Goal: Task Accomplishment & Management: Manage account settings

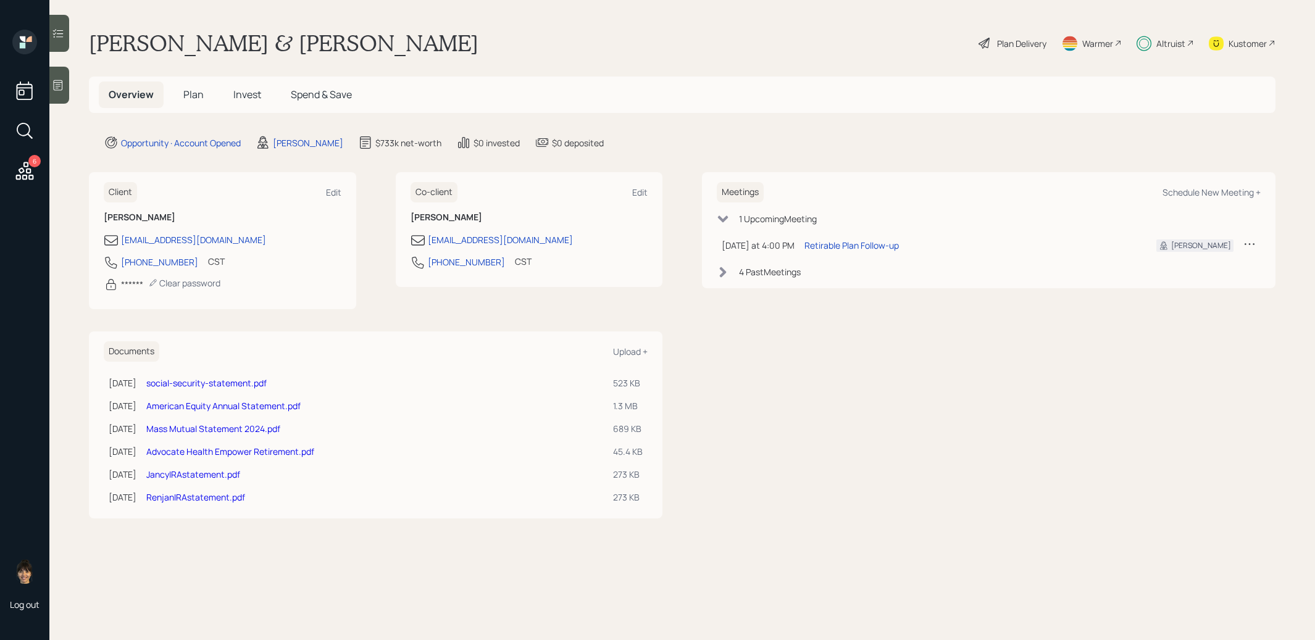
click at [243, 94] on span "Invest" at bounding box center [247, 95] width 28 height 14
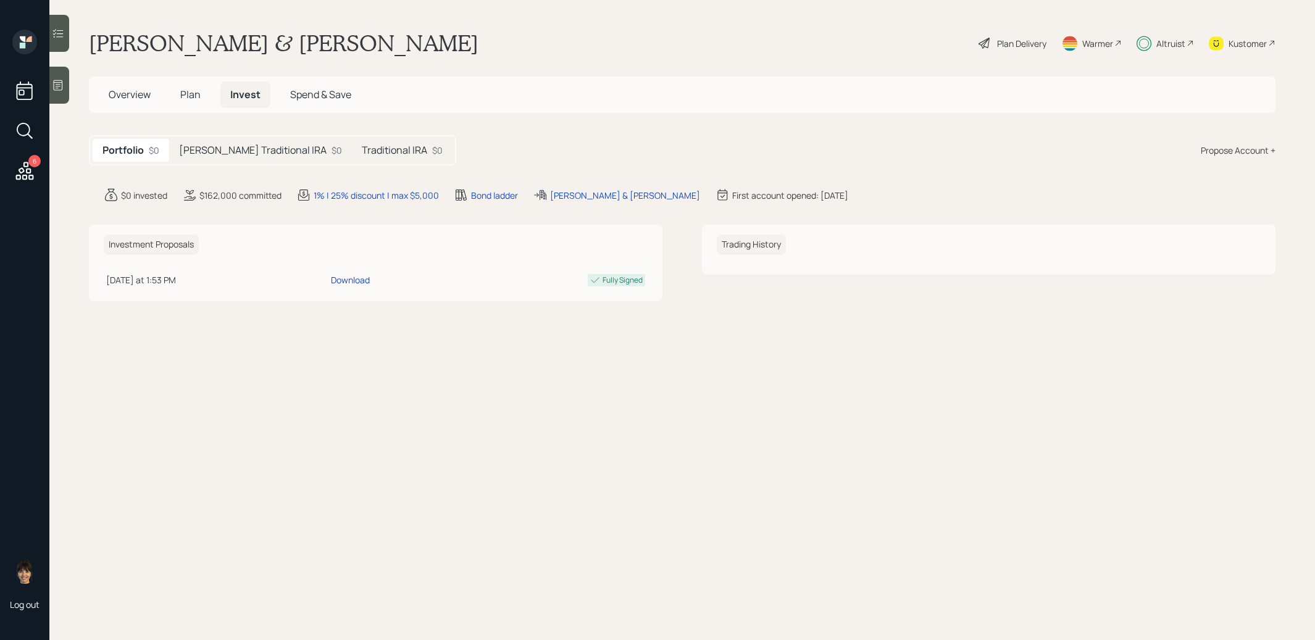
click at [230, 154] on h5 "[PERSON_NAME] Traditional IRA" at bounding box center [253, 150] width 148 height 12
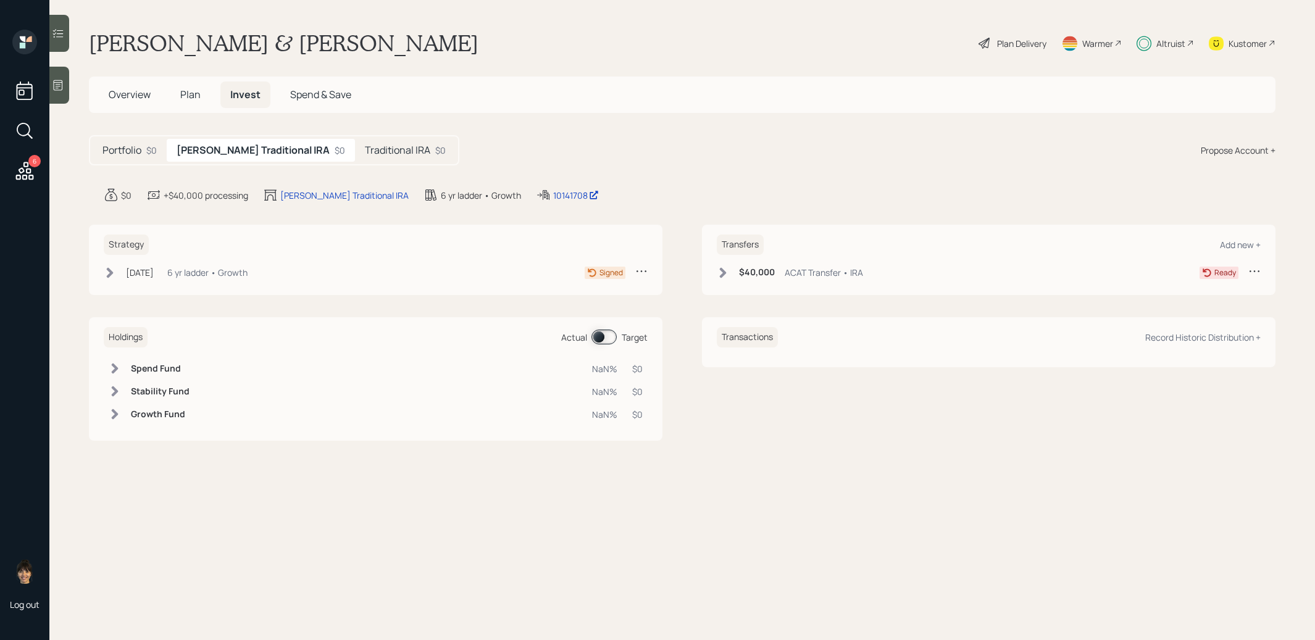
click at [109, 267] on icon at bounding box center [110, 272] width 7 height 10
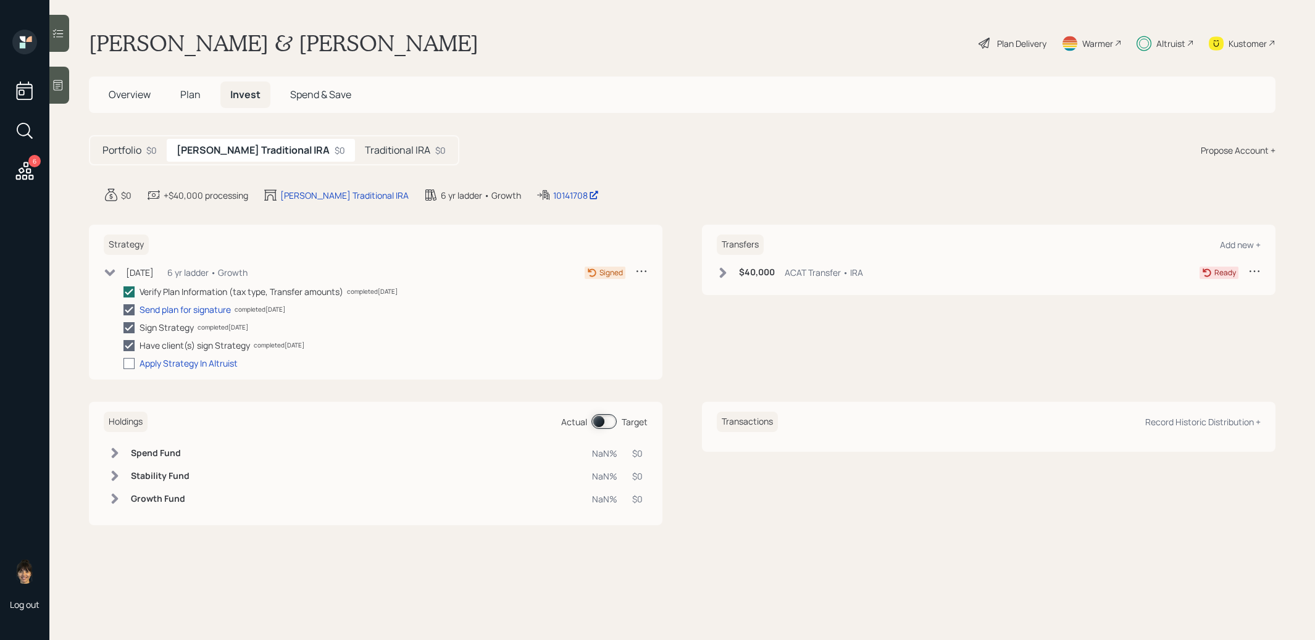
click at [132, 358] on div at bounding box center [128, 363] width 11 height 11
click at [123, 363] on input "checkbox" at bounding box center [123, 363] width 1 height 1
checkbox input "true"
click at [365, 149] on h5 "Traditional IRA" at bounding box center [397, 150] width 65 height 12
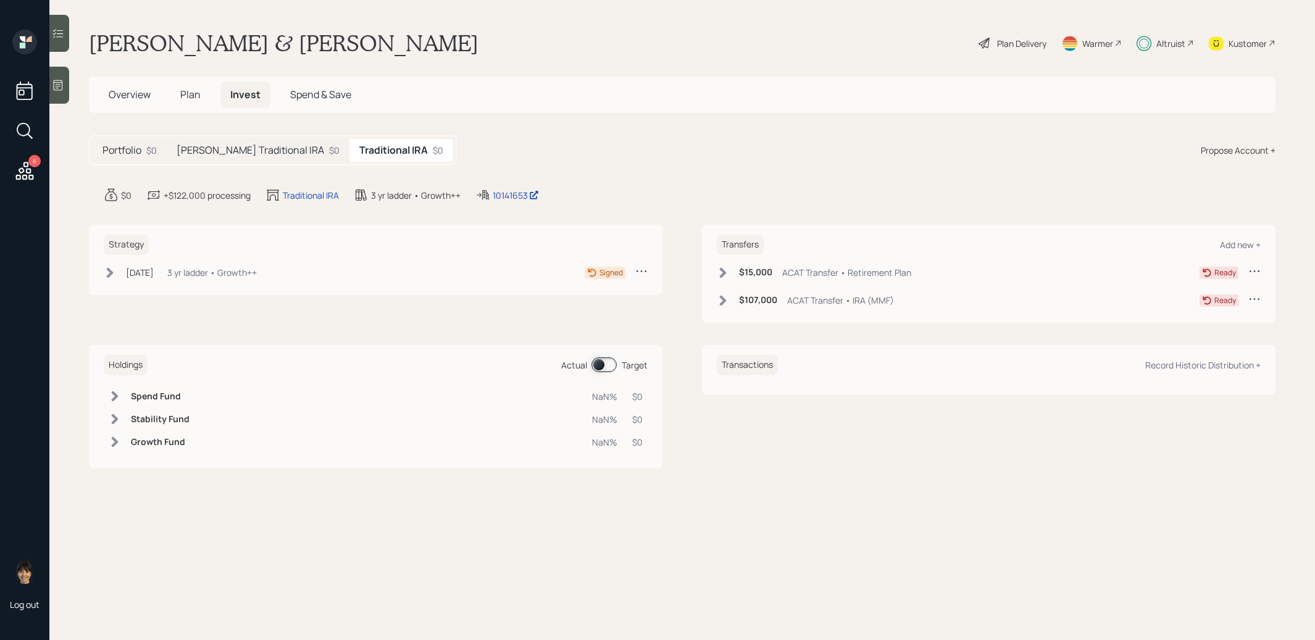
click at [112, 270] on icon at bounding box center [110, 272] width 7 height 10
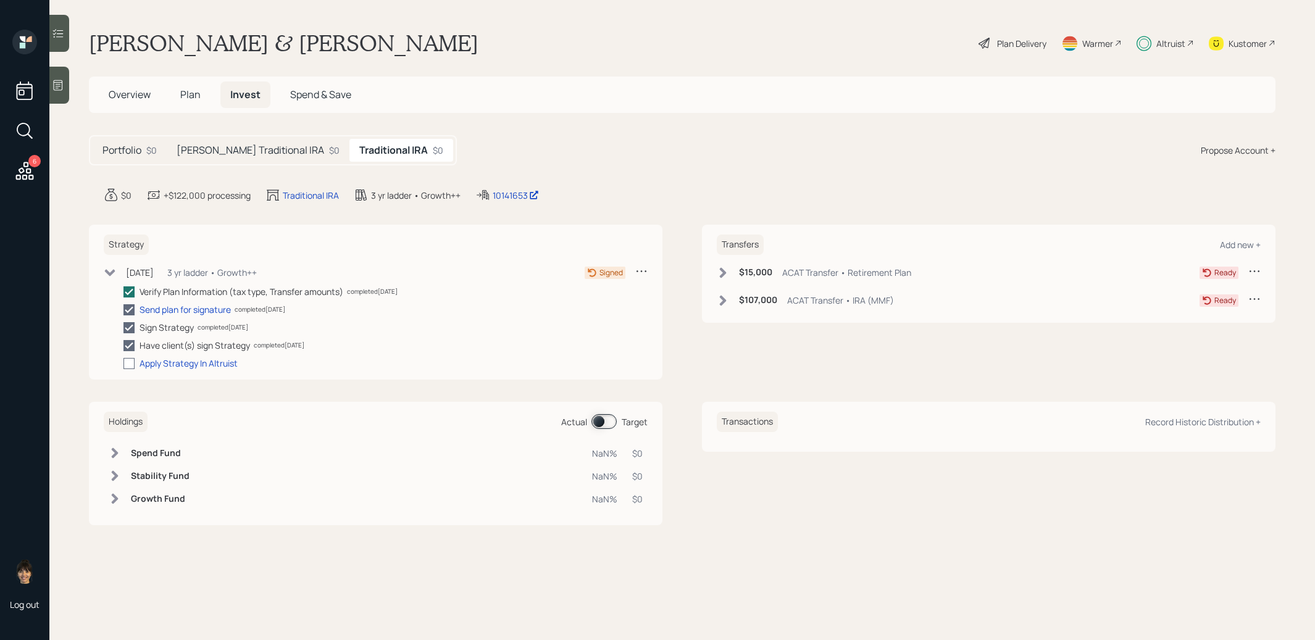
click at [130, 362] on div at bounding box center [128, 363] width 11 height 11
click at [123, 363] on input "checkbox" at bounding box center [123, 363] width 1 height 1
checkbox input "true"
click at [717, 297] on icon at bounding box center [723, 301] width 12 height 12
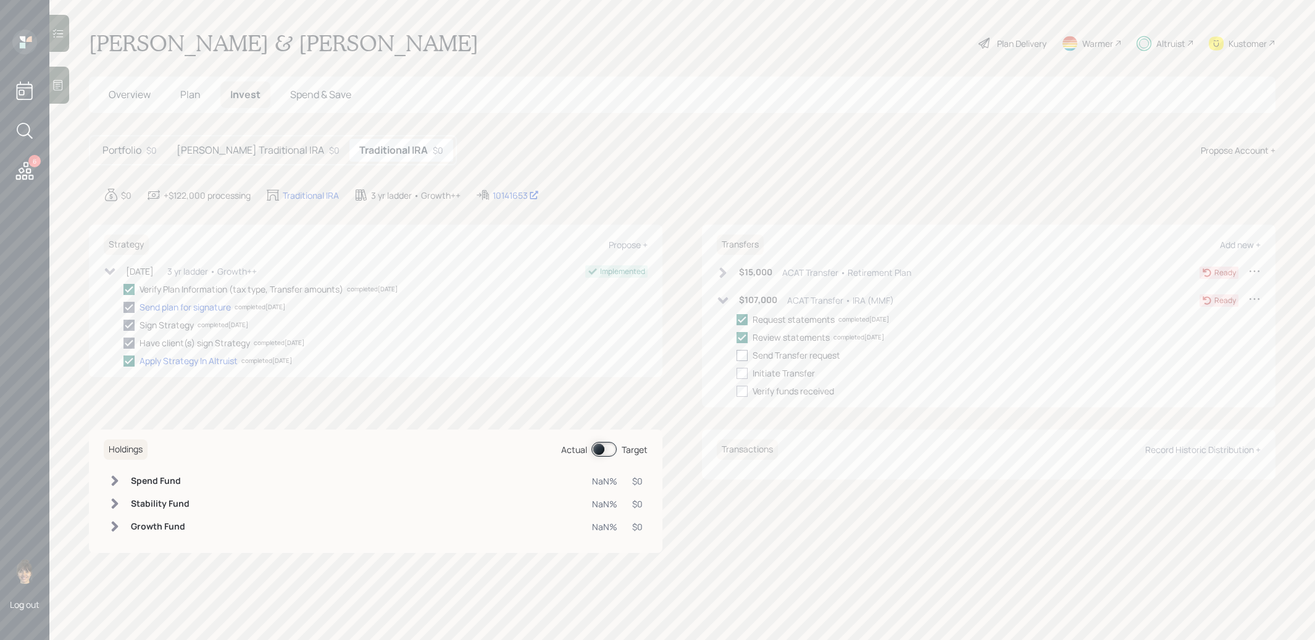
click at [744, 354] on div at bounding box center [742, 355] width 11 height 11
click at [737, 355] on input "checkbox" at bounding box center [736, 355] width 1 height 1
checkbox input "true"
click at [744, 372] on div at bounding box center [742, 373] width 11 height 11
click at [737, 373] on input "checkbox" at bounding box center [736, 373] width 1 height 1
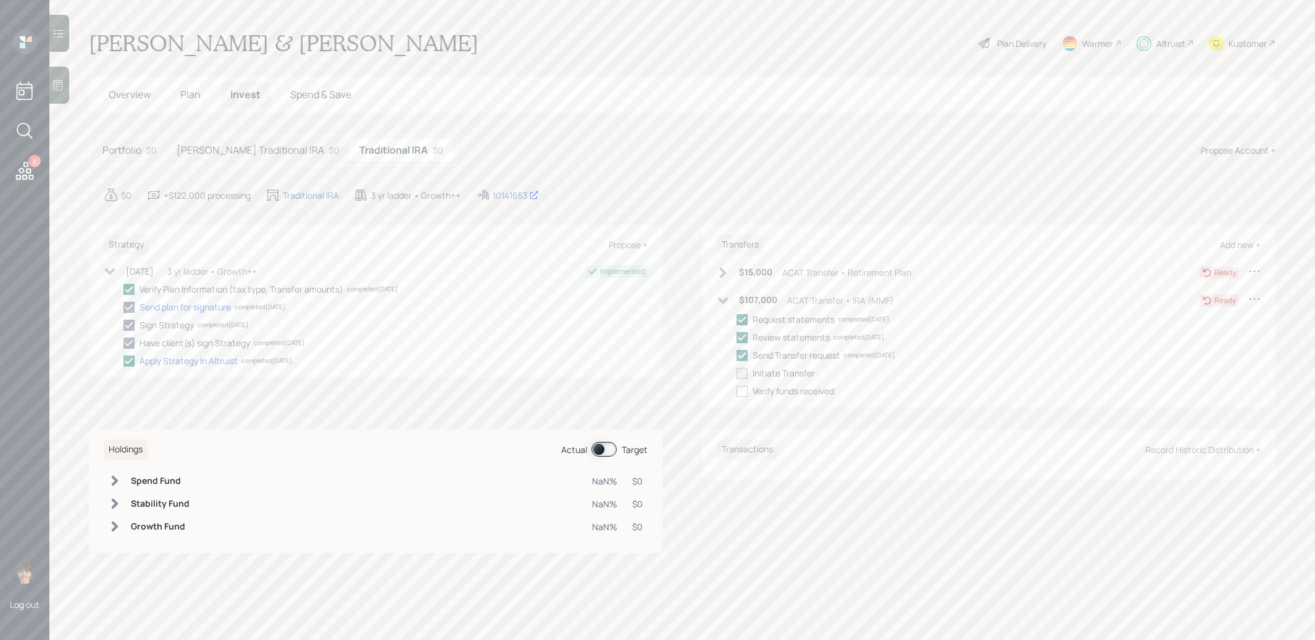
checkbox input "true"
click at [205, 146] on h5 "Jancy Traditional IRA" at bounding box center [251, 150] width 148 height 12
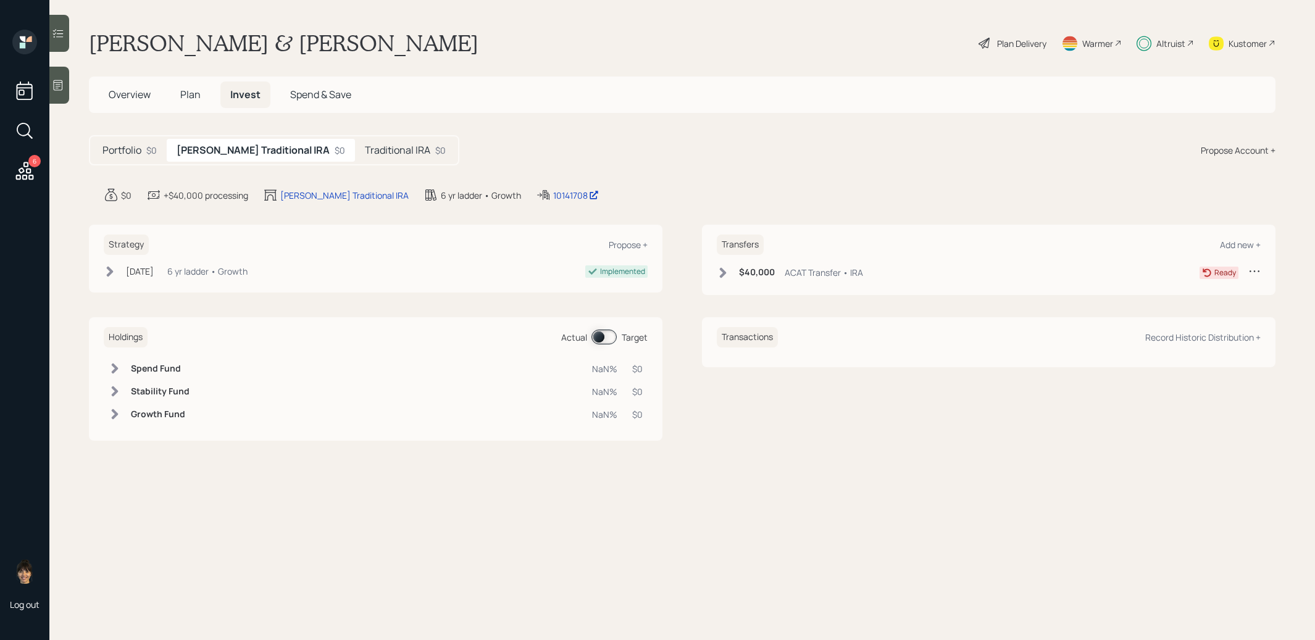
click at [721, 269] on icon at bounding box center [723, 272] width 7 height 10
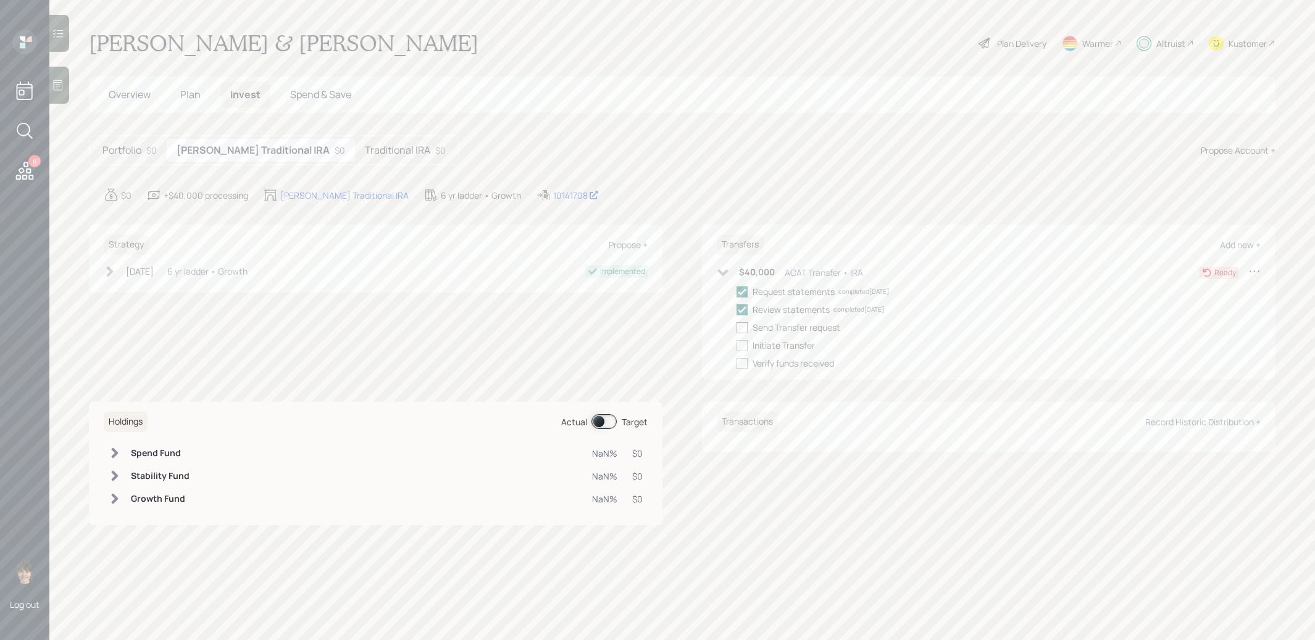
click at [740, 325] on div at bounding box center [742, 327] width 11 height 11
click at [737, 327] on input "checkbox" at bounding box center [736, 327] width 1 height 1
checkbox input "true"
click at [741, 341] on div at bounding box center [742, 345] width 11 height 11
click at [737, 345] on input "checkbox" at bounding box center [736, 345] width 1 height 1
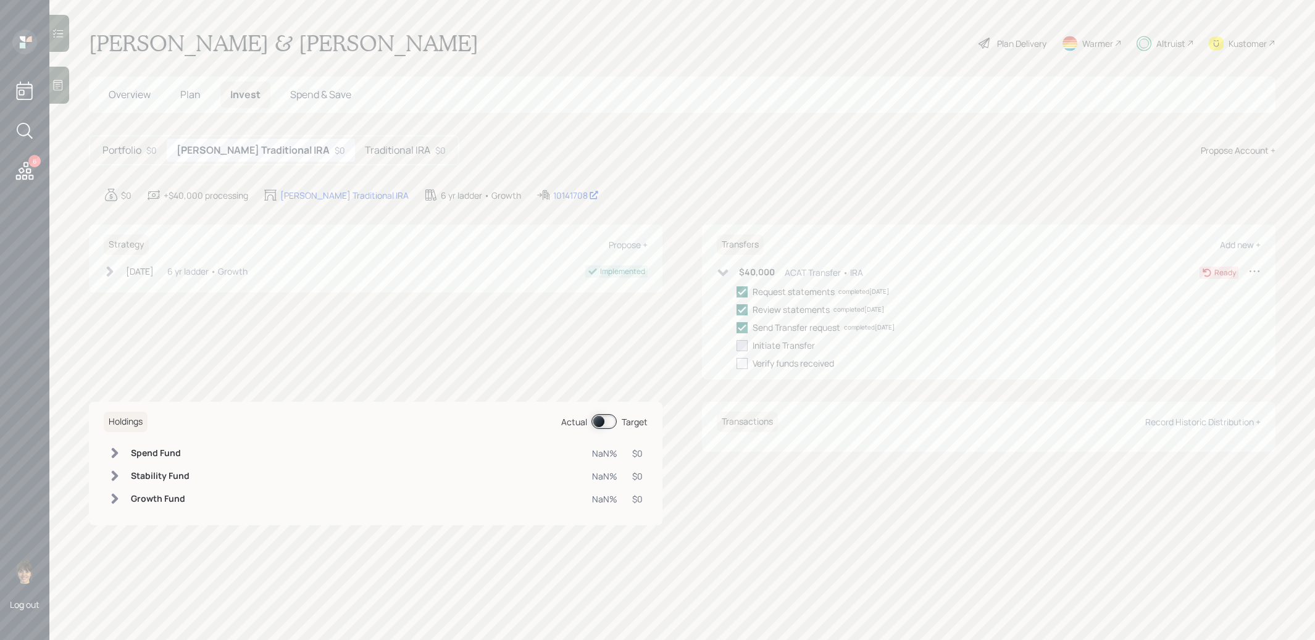
checkbox input "true"
click at [365, 153] on h5 "Traditional IRA" at bounding box center [397, 150] width 65 height 12
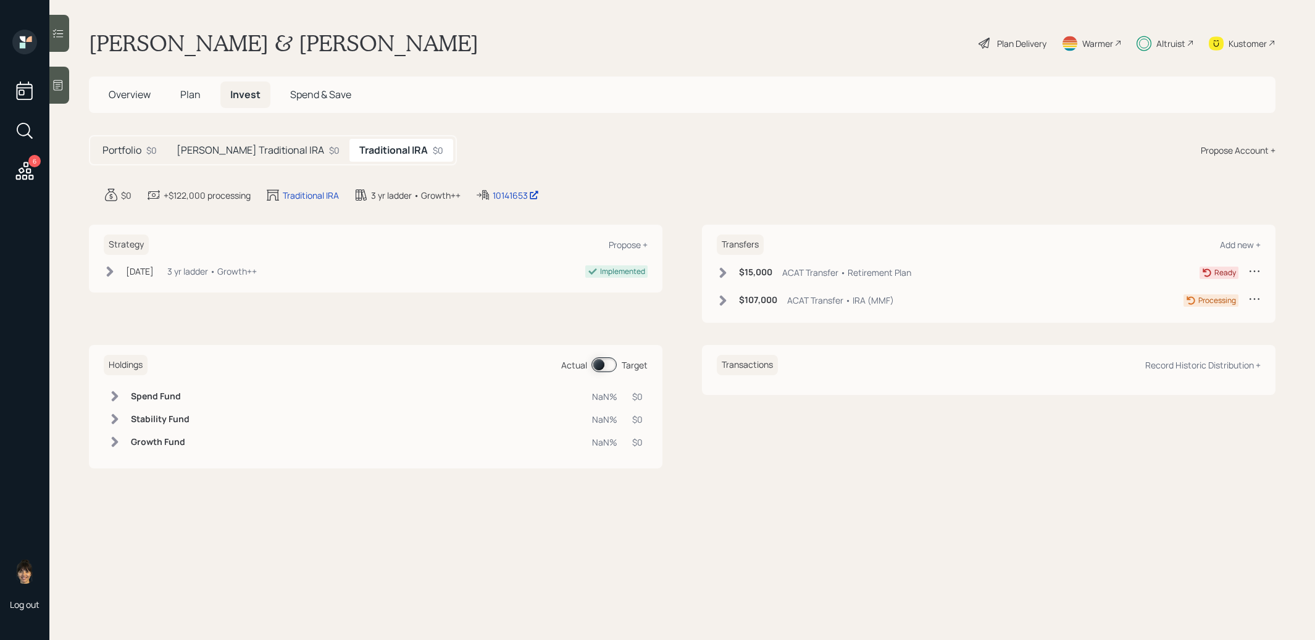
click at [188, 91] on span "Plan" at bounding box center [190, 95] width 20 height 14
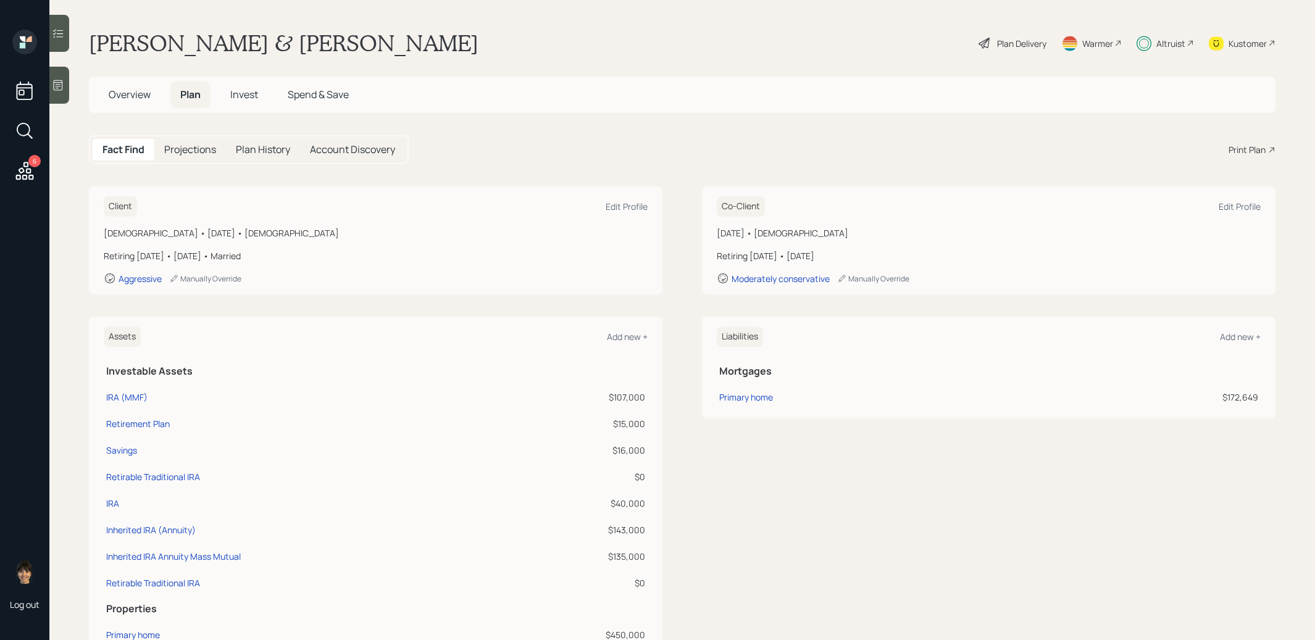
click at [123, 93] on span "Overview" at bounding box center [130, 95] width 42 height 14
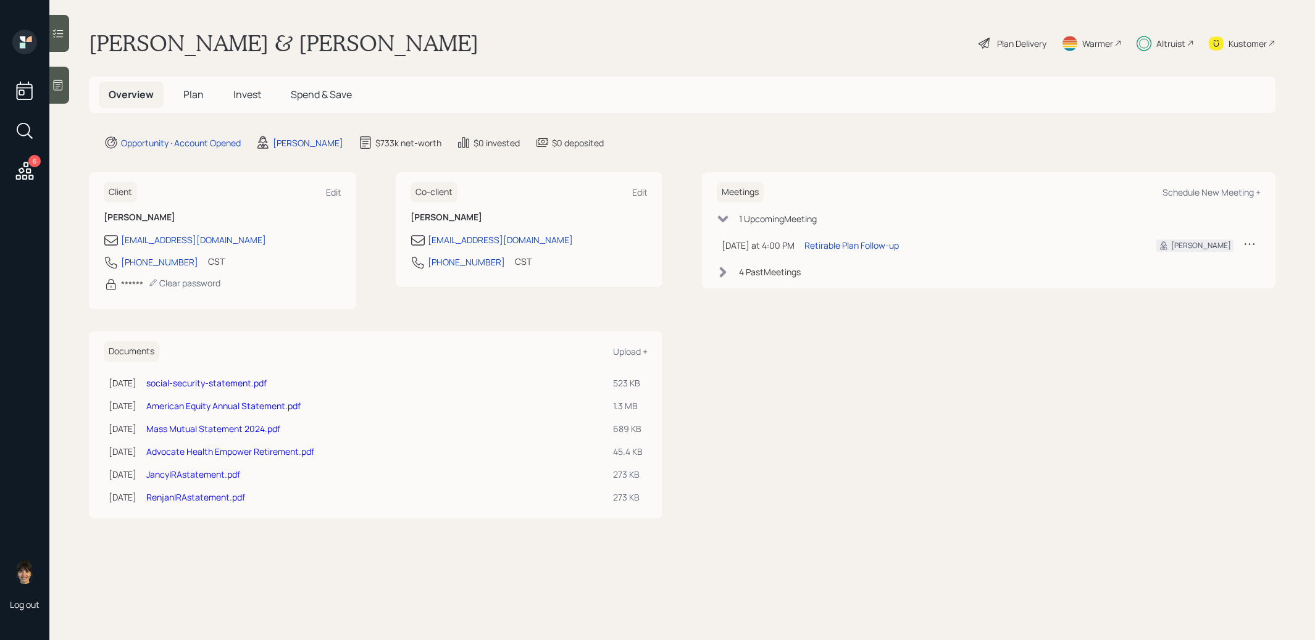
click at [205, 427] on link "Mass Mutual Statement 2024.pdf" at bounding box center [213, 429] width 134 height 12
click at [190, 401] on link "American Equity Annual Statement.pdf" at bounding box center [223, 406] width 154 height 12
click at [196, 90] on span "Plan" at bounding box center [193, 95] width 20 height 14
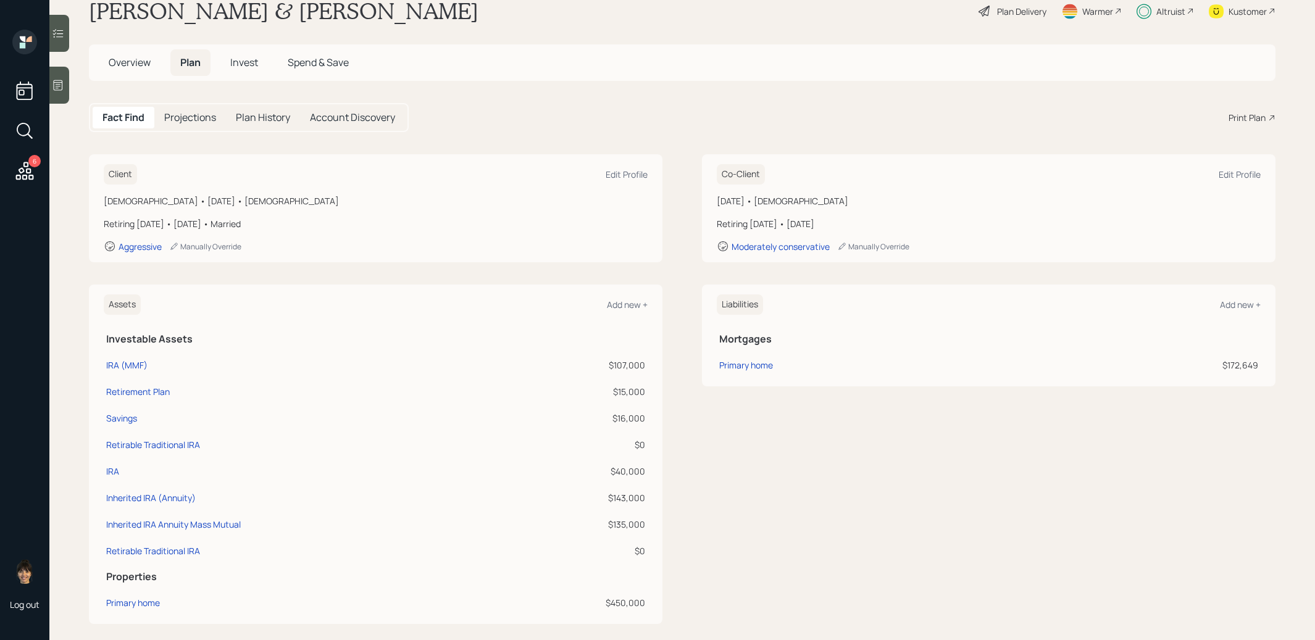
scroll to position [56, 0]
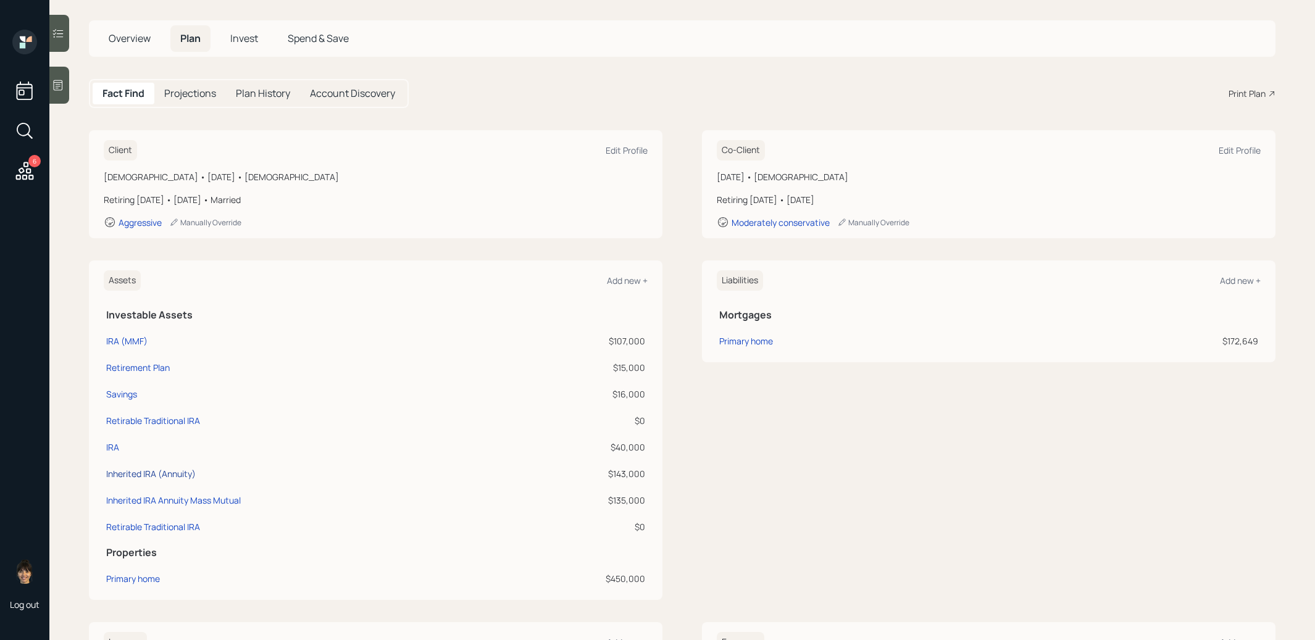
click at [165, 469] on div "Inherited IRA (Annuity)" at bounding box center [151, 473] width 90 height 13
select select "ira"
select select "conservative"
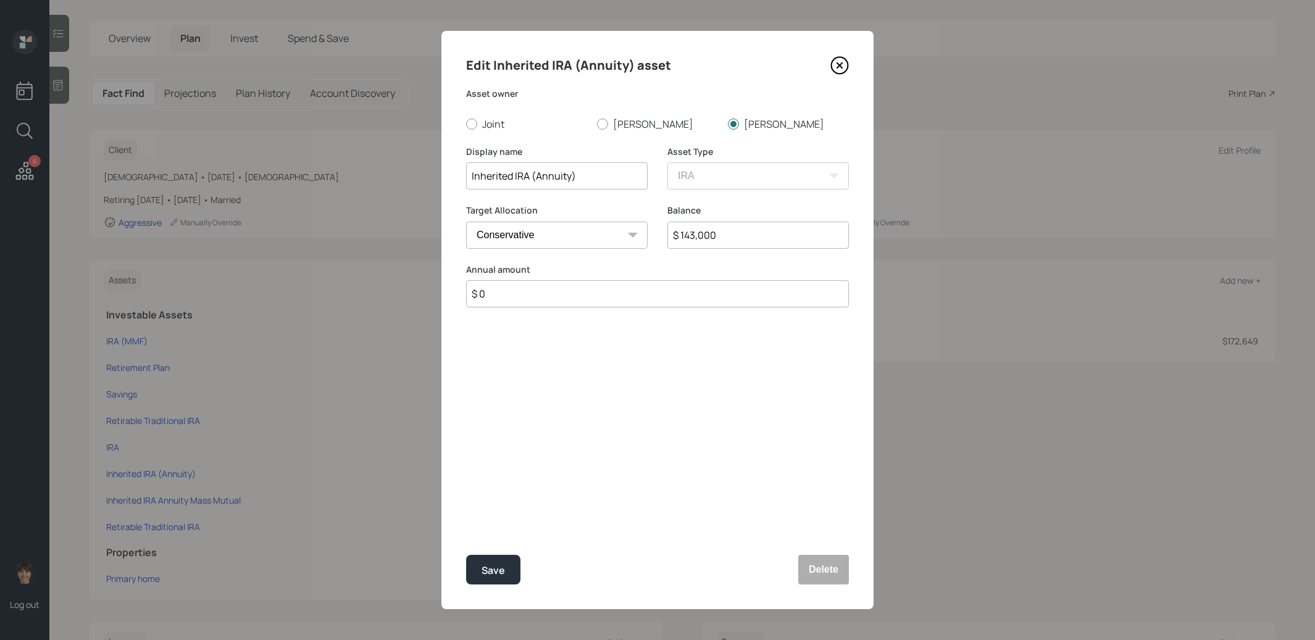
click at [588, 183] on input "Inherited IRA (Annuity)" at bounding box center [557, 175] width 182 height 27
type input "Inherited IRA (Annuity In Surrender)"
click at [502, 571] on div "Save" at bounding box center [493, 571] width 23 height 17
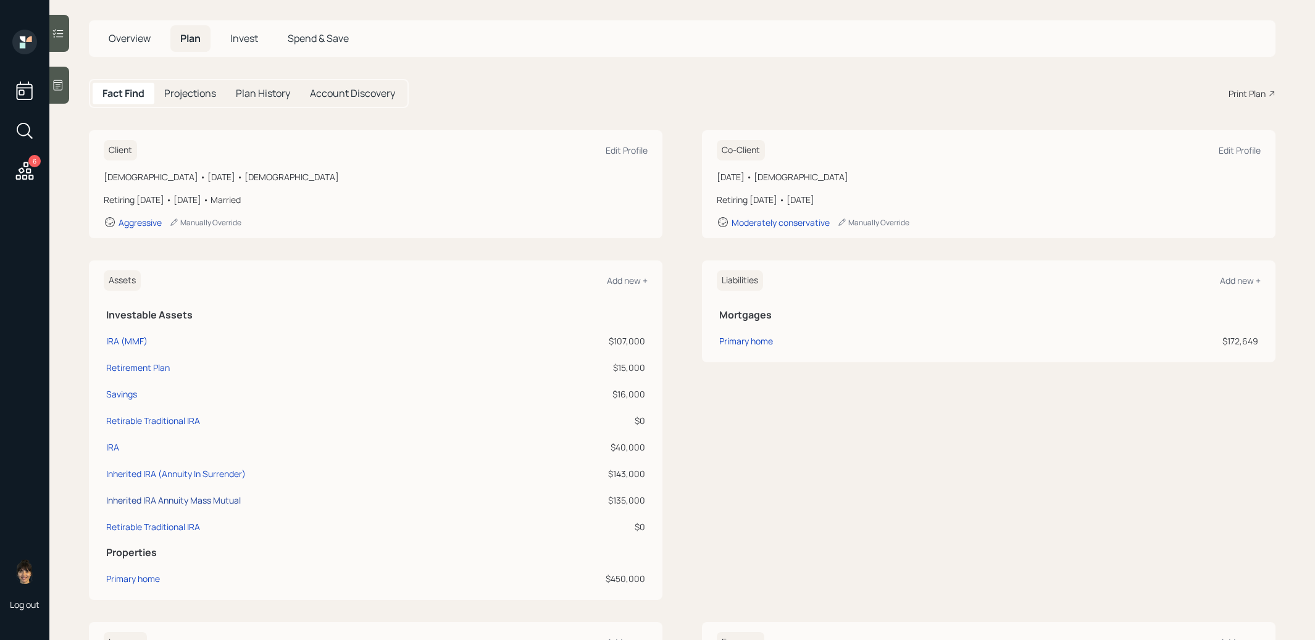
click at [180, 500] on div "Inherited IRA Annuity Mass Mutual" at bounding box center [173, 500] width 135 height 13
select select "ira"
select select "conservative"
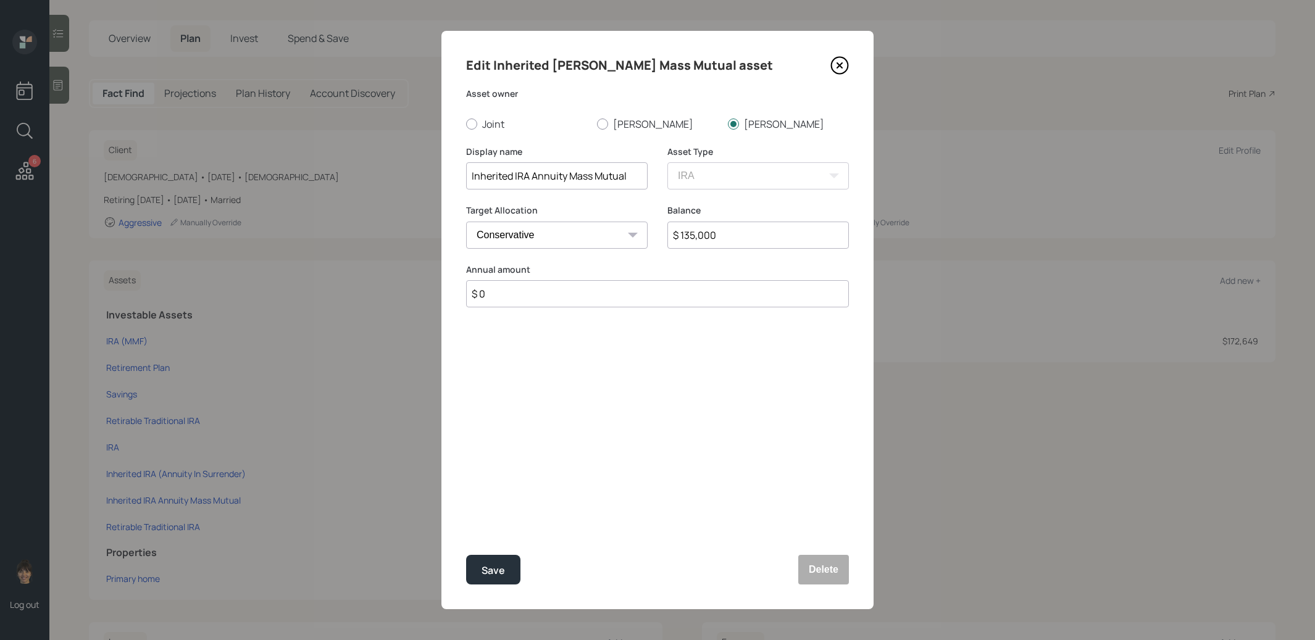
click at [630, 178] on input "Inherited IRA Annuity Mass Mutual" at bounding box center [557, 175] width 182 height 27
click at [525, 177] on input "Inherited IRA Annuity Mass Mutual In Surrender" at bounding box center [557, 175] width 182 height 27
drag, startPoint x: 586, startPoint y: 174, endPoint x: 530, endPoint y: 174, distance: 55.6
click at [530, 174] on input "Inherited IRA Annuity Mass Mutual In Surrender" at bounding box center [557, 175] width 182 height 27
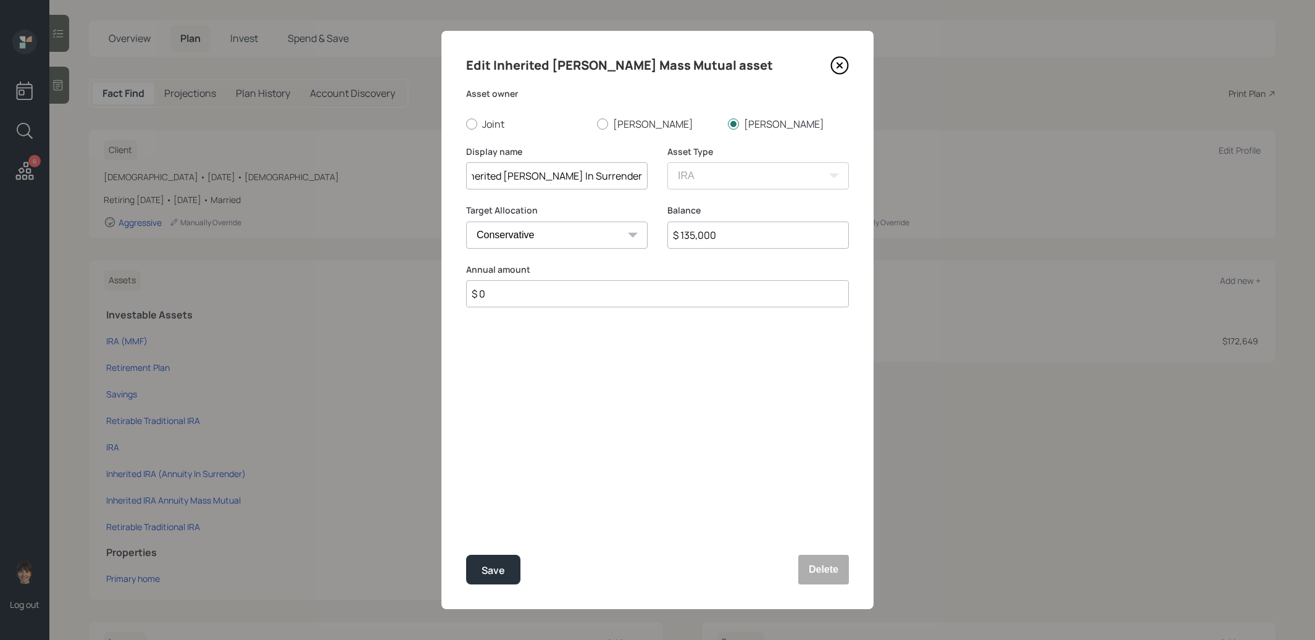
scroll to position [0, 0]
click at [633, 177] on input "Inherited IRA Annuity (In Surrender" at bounding box center [557, 175] width 182 height 27
type input "Inherited IRA Annuity (In Surrender)"
click at [498, 567] on div "Save" at bounding box center [493, 571] width 23 height 17
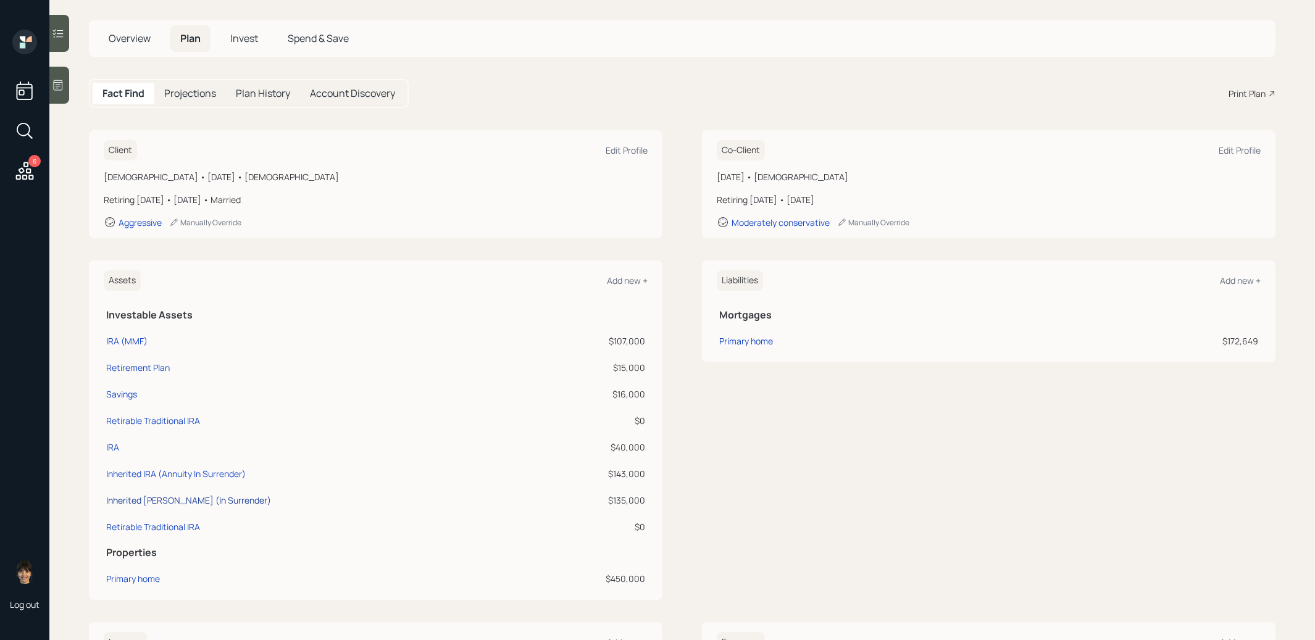
click at [175, 501] on div "Inherited IRA Annuity (In Surrender)" at bounding box center [188, 500] width 165 height 13
select select "ira"
select select "conservative"
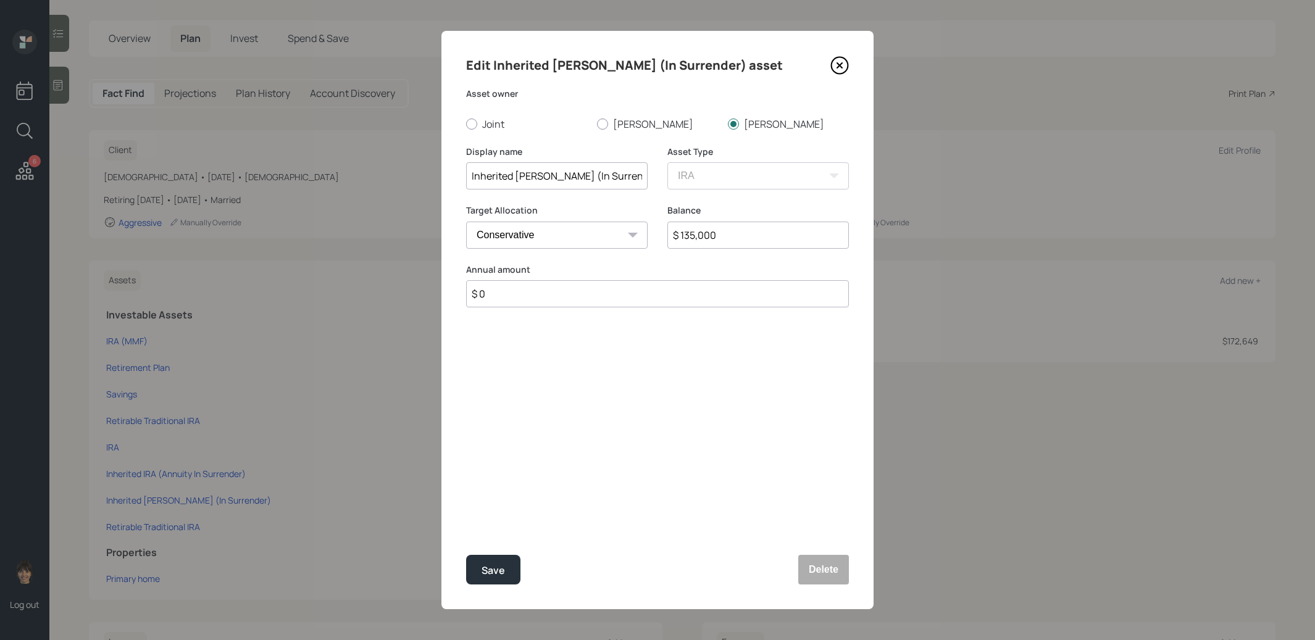
click at [567, 177] on input "Inherited IRA Annuity (In Surrender)" at bounding box center [557, 175] width 182 height 27
click at [471, 177] on input "Inherited IRA (In Surrender)" at bounding box center [557, 175] width 182 height 27
click at [596, 176] on input "Mass Mutual Inherited IRA (In Surrender)" at bounding box center [557, 175] width 182 height 27
type input "Mass Mutual Inherited IRA (Annuity In Surrender)"
click at [500, 559] on button "Save" at bounding box center [493, 570] width 54 height 30
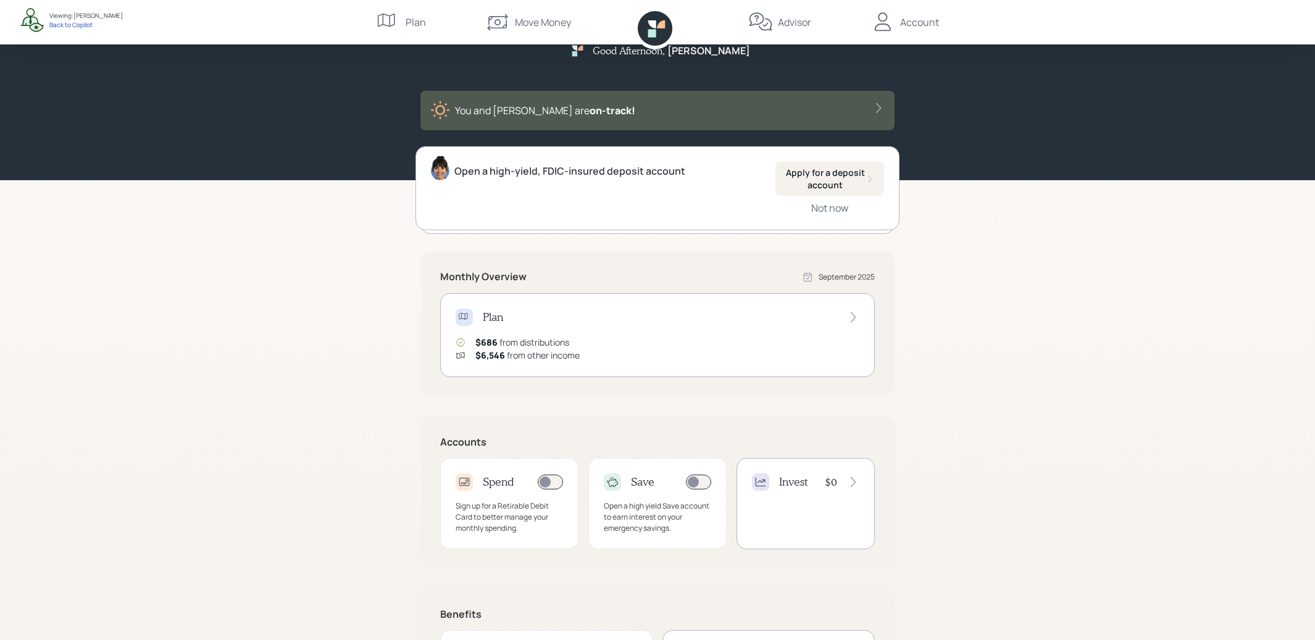
scroll to position [125, 0]
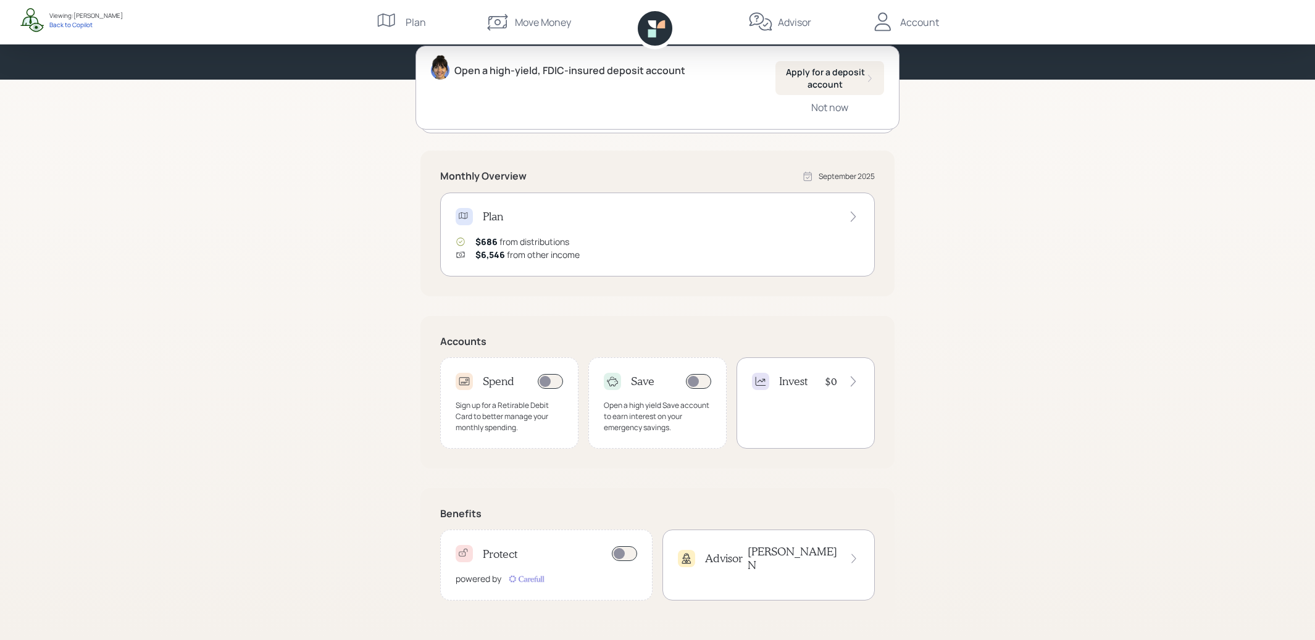
click at [754, 558] on div "Advisor [PERSON_NAME]" at bounding box center [769, 558] width 182 height 27
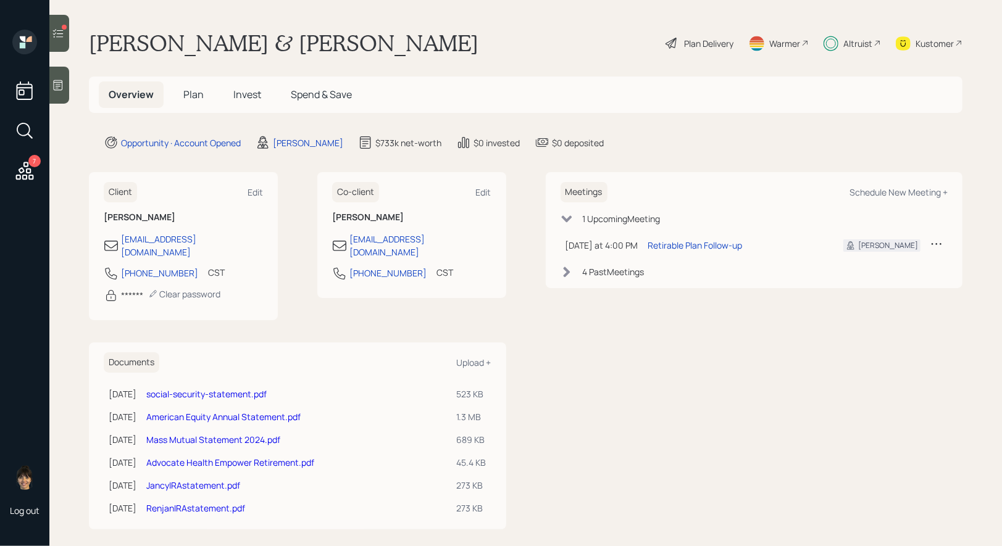
click at [193, 91] on span "Plan" at bounding box center [193, 95] width 20 height 14
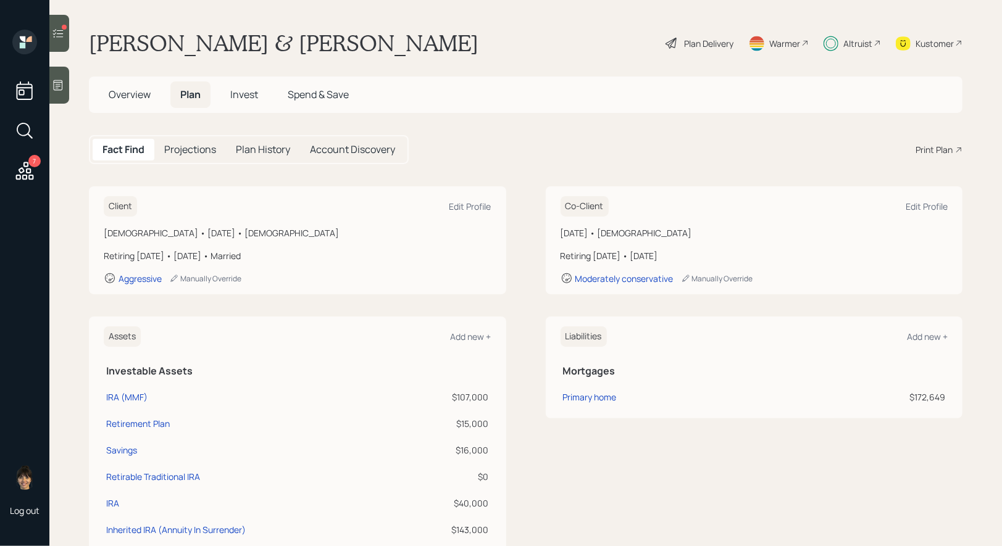
click at [130, 87] on h5 "Overview" at bounding box center [130, 95] width 62 height 27
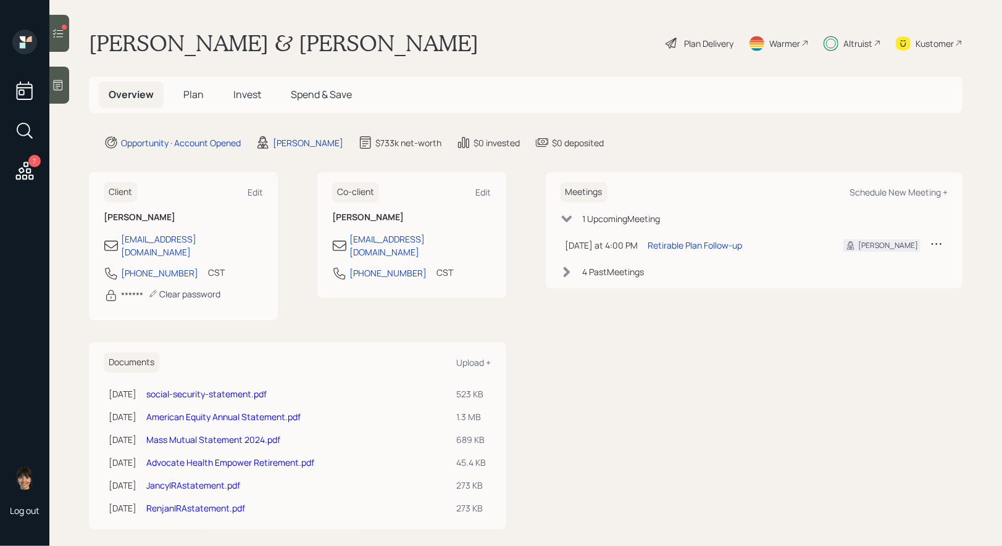
click at [174, 288] on div "Clear password" at bounding box center [184, 294] width 72 height 12
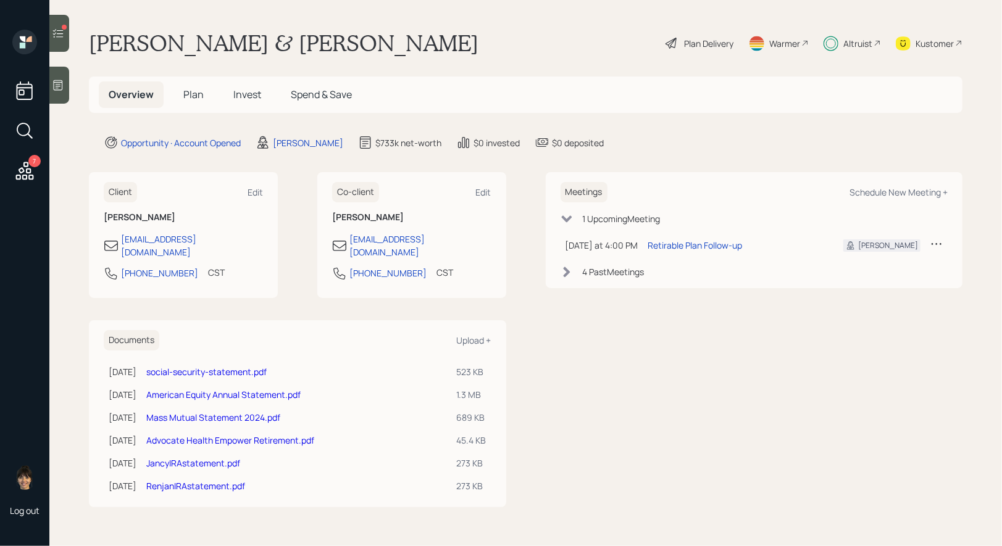
click at [25, 130] on icon at bounding box center [25, 131] width 22 height 22
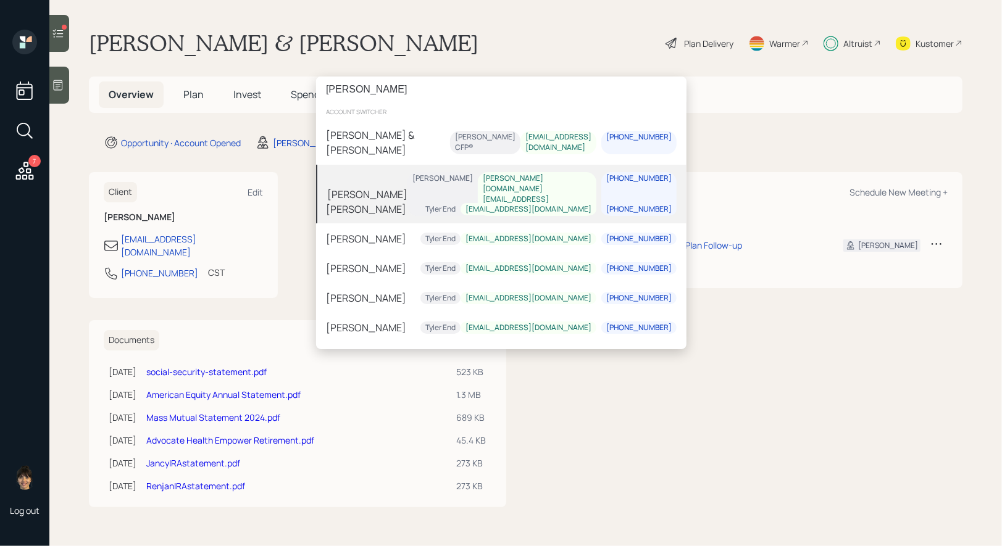
type input "pamela"
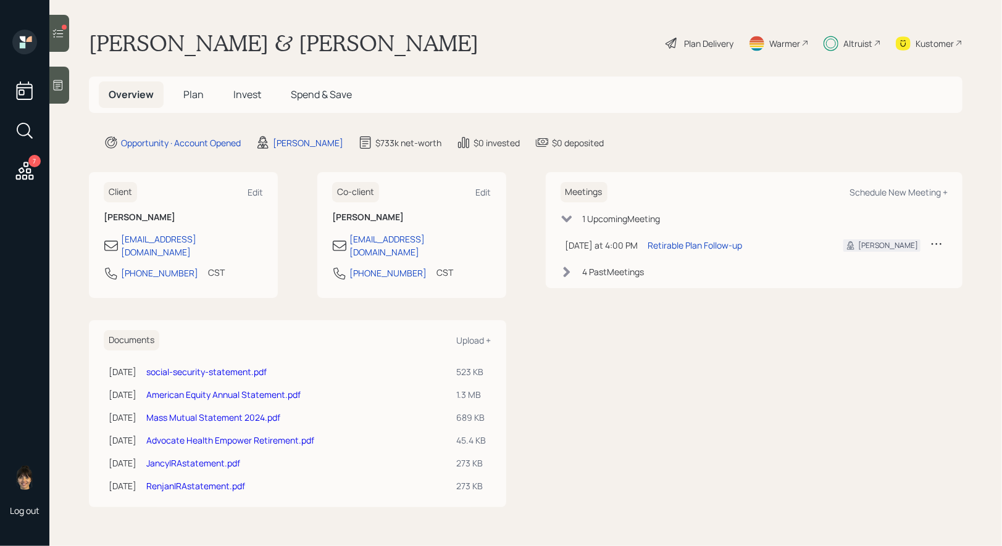
click at [193, 94] on span "Plan" at bounding box center [193, 95] width 20 height 14
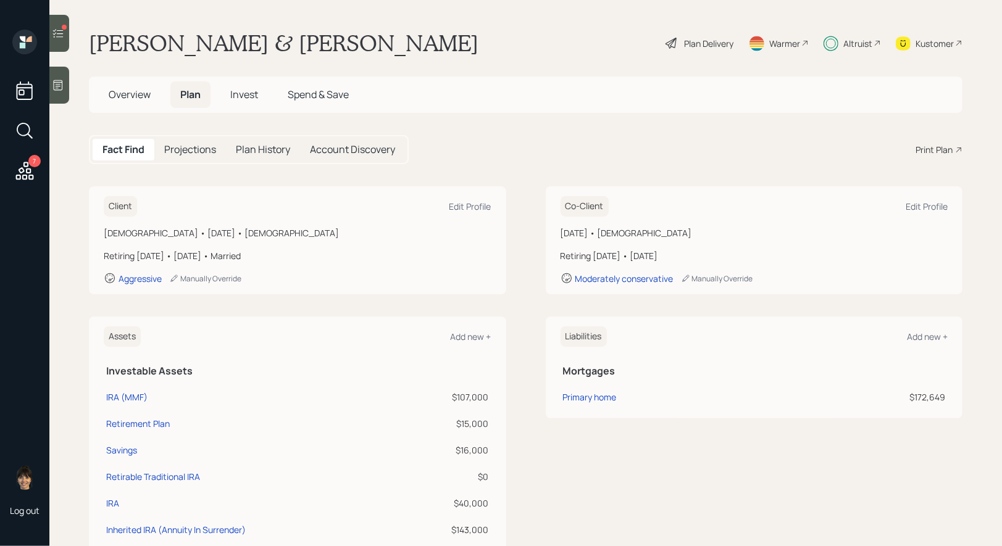
click at [245, 96] on span "Invest" at bounding box center [244, 95] width 28 height 14
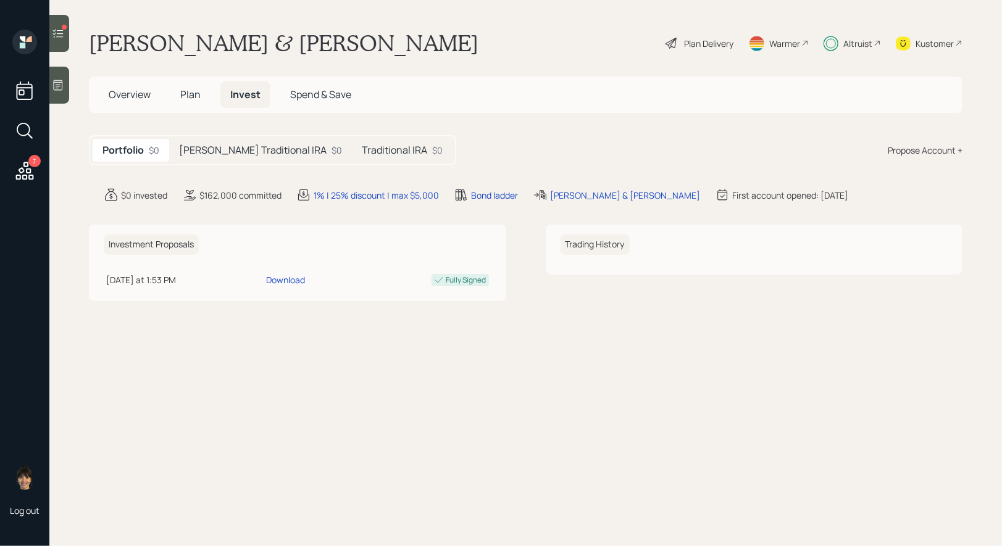
click at [362, 148] on h5 "Traditional IRA" at bounding box center [394, 150] width 65 height 12
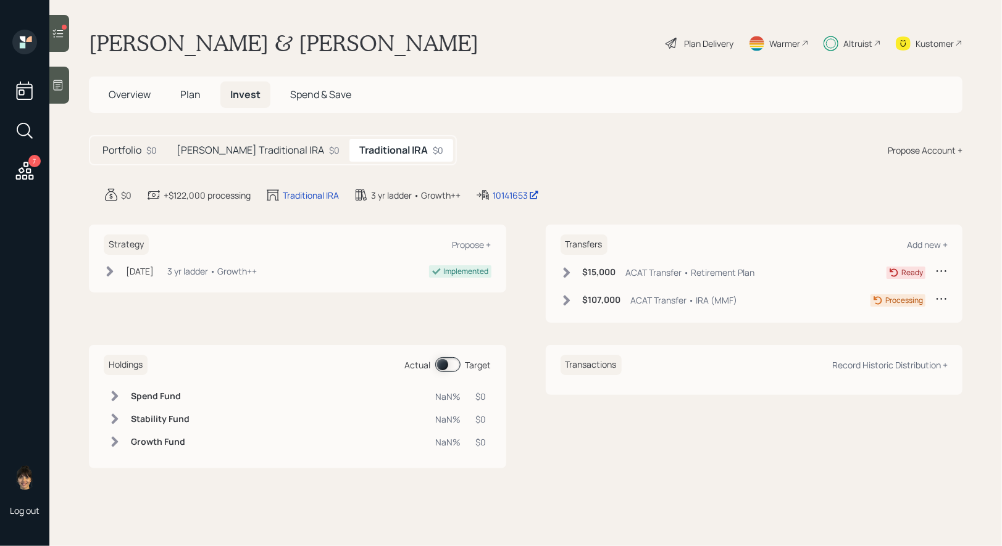
click at [939, 268] on icon at bounding box center [942, 271] width 12 height 12
click at [879, 293] on div "Edit transfer" at bounding box center [903, 295] width 89 height 12
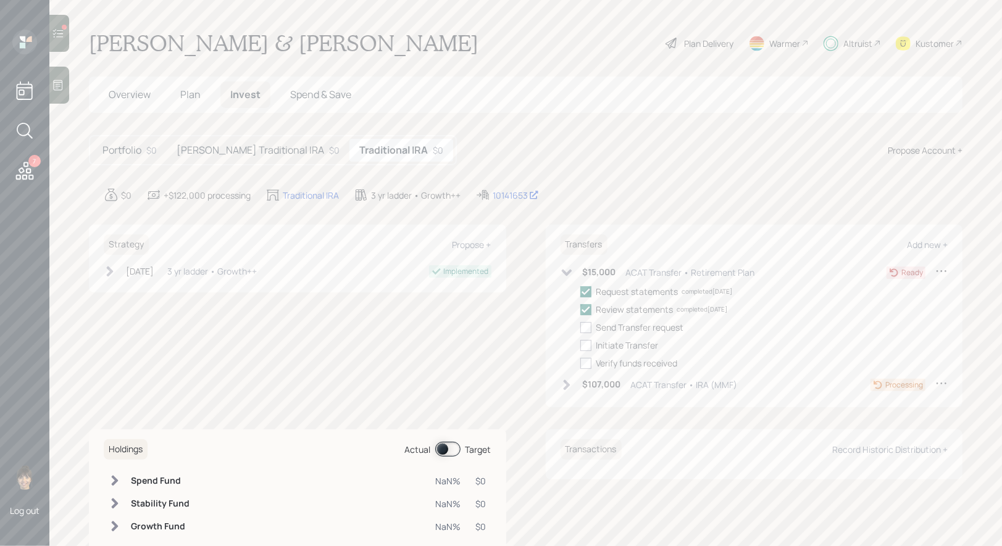
select select "d14bbc14-d39d-4b6b-a8e0-40abf032446c"
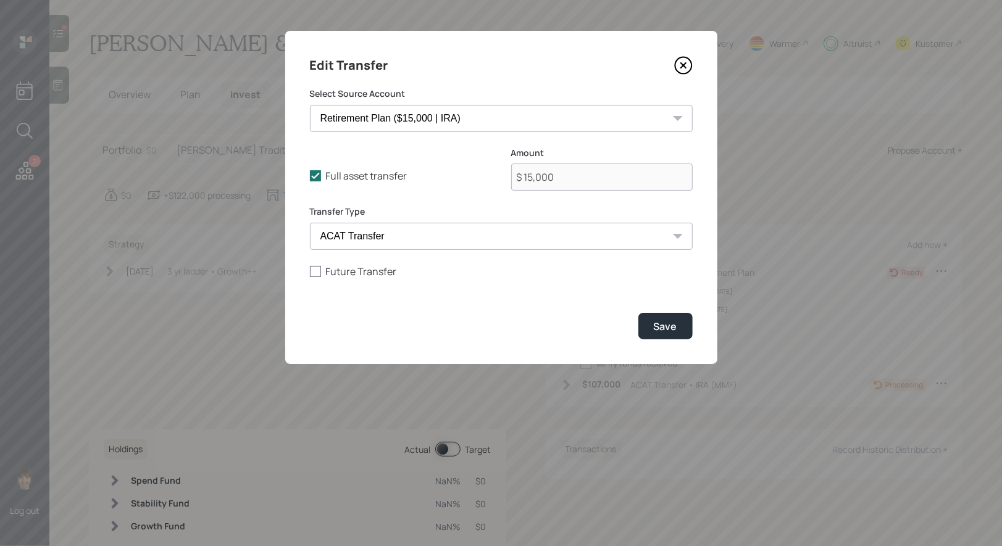
click at [313, 270] on div at bounding box center [315, 271] width 11 height 11
click at [310, 271] on input "Future Transfer" at bounding box center [309, 271] width 1 height 1
checkbox input "true"
select select "9"
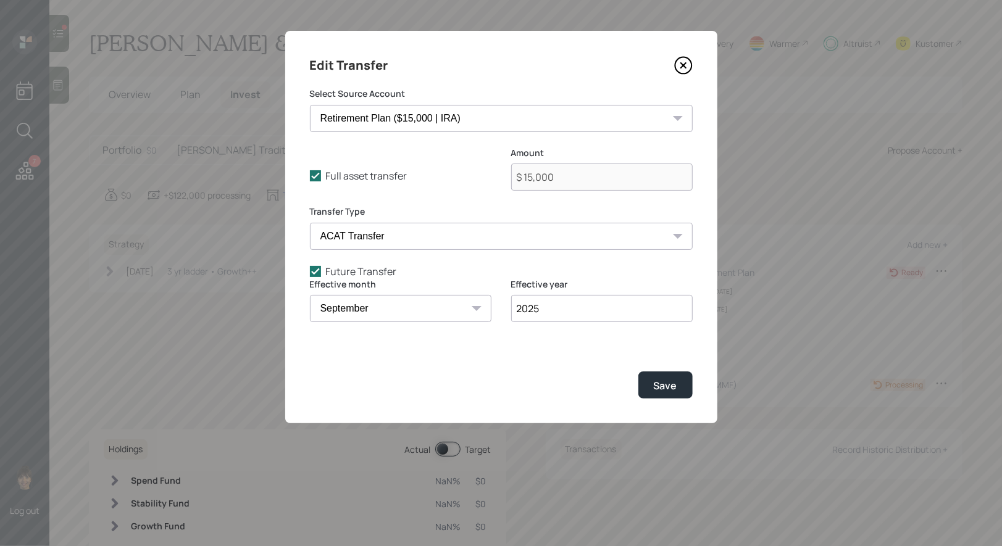
click at [586, 314] on input "2025" at bounding box center [602, 308] width 182 height 27
type input "2035"
click at [658, 387] on div "Save" at bounding box center [665, 386] width 23 height 14
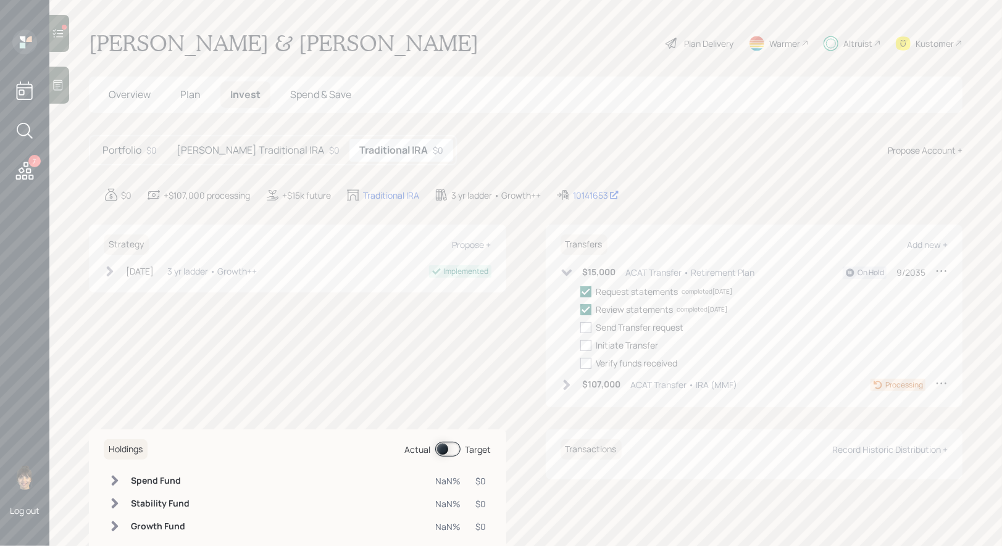
click at [563, 267] on icon at bounding box center [567, 273] width 12 height 12
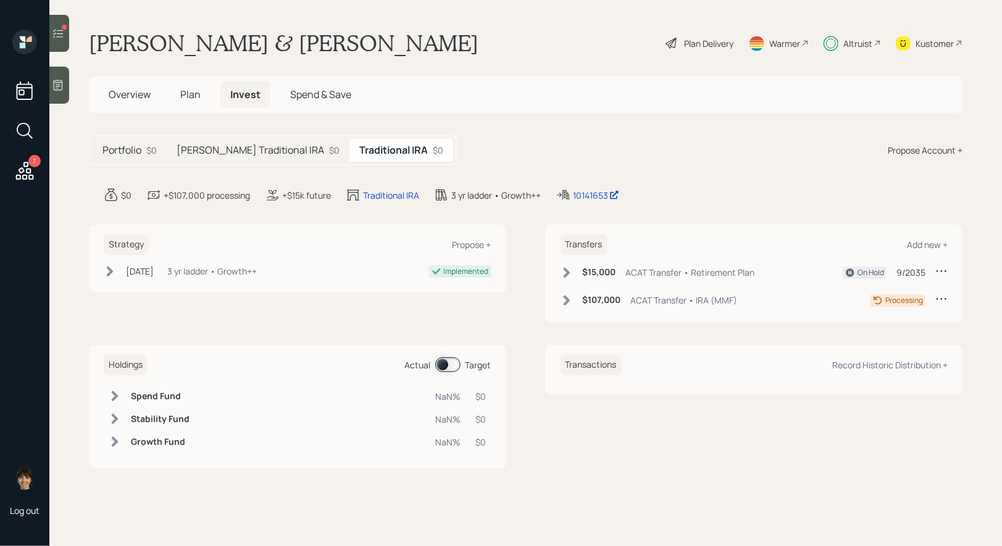
click at [70, 26] on main "Renjan & Jancy Karottu Plan Delivery Warmer Altruist Kustomer Overview Plan Inv…" at bounding box center [525, 273] width 953 height 546
click at [61, 32] on icon at bounding box center [58, 33] width 12 height 12
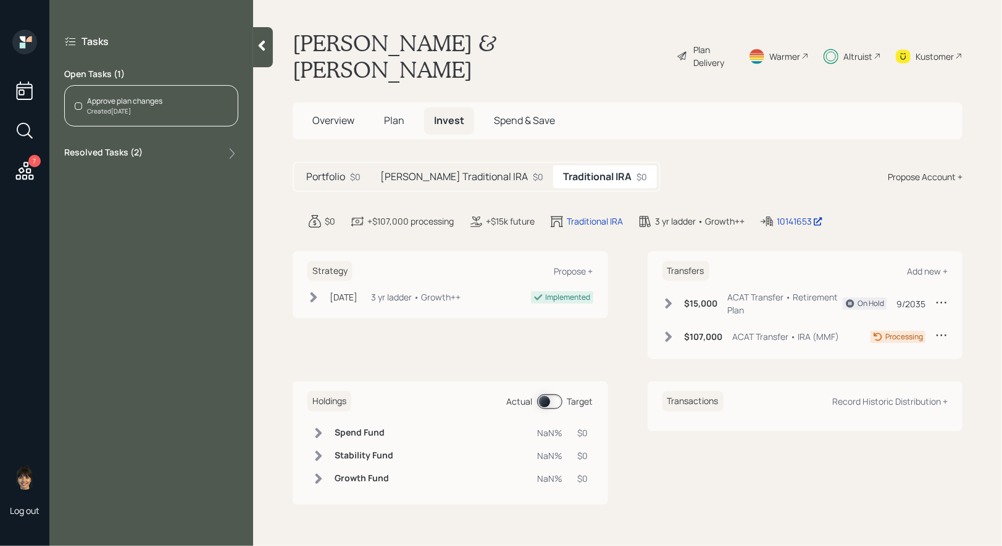
click at [161, 103] on div "Approve plan changes" at bounding box center [124, 101] width 75 height 11
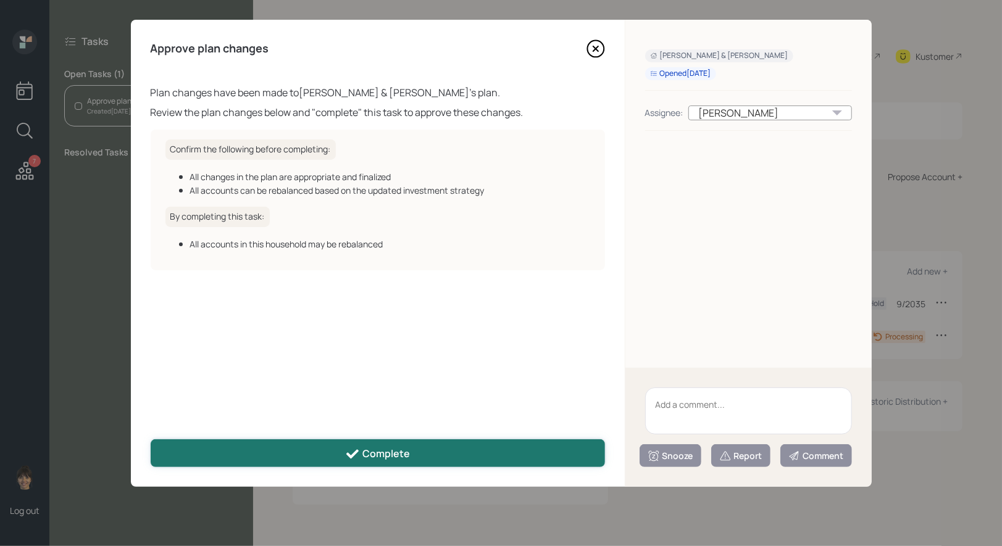
click at [364, 455] on div "Complete" at bounding box center [377, 454] width 65 height 15
